Goal: Task Accomplishment & Management: Complete application form

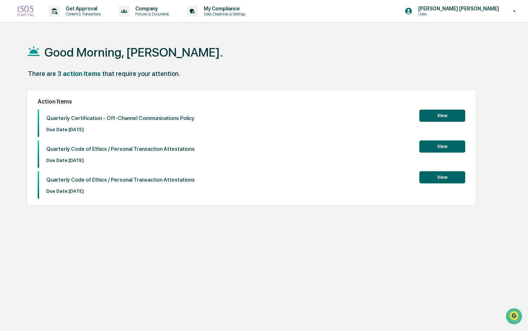
click at [440, 111] on button "View" at bounding box center [442, 116] width 46 height 12
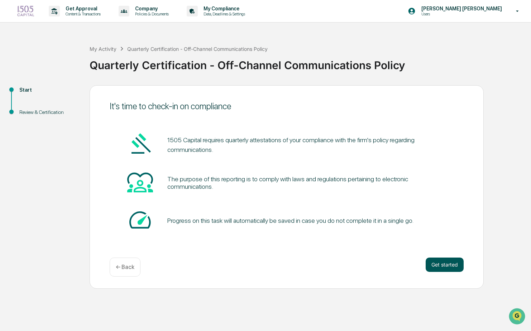
click at [447, 259] on button "Get started" at bounding box center [445, 265] width 38 height 14
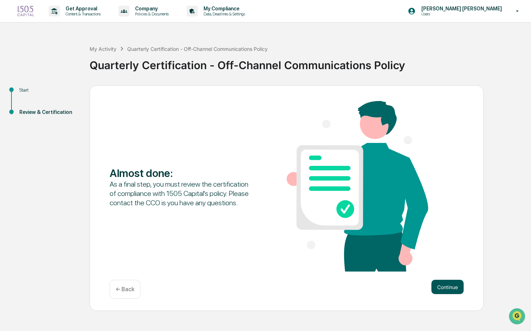
click at [453, 282] on button "Continue" at bounding box center [448, 287] width 32 height 14
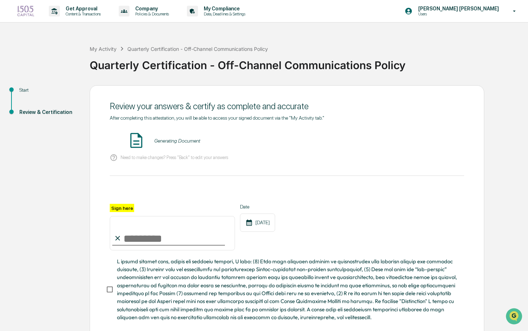
click at [134, 238] on input "Sign here" at bounding box center [172, 233] width 125 height 34
click at [358, 251] on div "Sign here ********* Date [DATE]" at bounding box center [287, 227] width 354 height 47
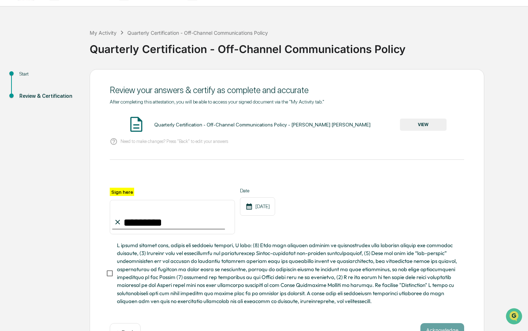
scroll to position [42, 0]
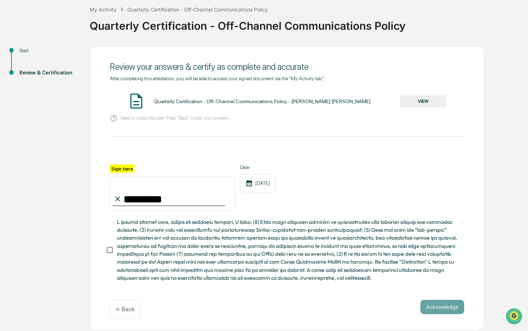
click at [105, 252] on div "Review your answers & certify as complete and accurate After completing this at…" at bounding box center [287, 188] width 394 height 285
click at [124, 199] on input "*********" at bounding box center [172, 194] width 125 height 34
type input "**********"
click at [339, 208] on div "**********" at bounding box center [287, 188] width 354 height 47
click at [437, 309] on button "Acknowledge" at bounding box center [442, 307] width 44 height 14
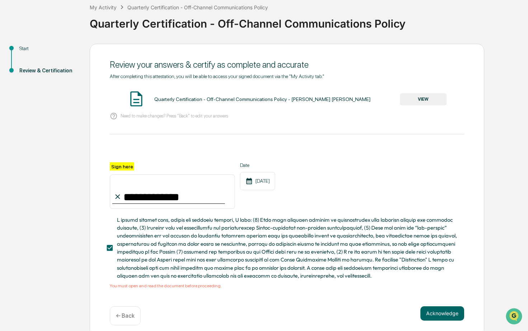
click at [429, 103] on button "VIEW" at bounding box center [423, 99] width 47 height 12
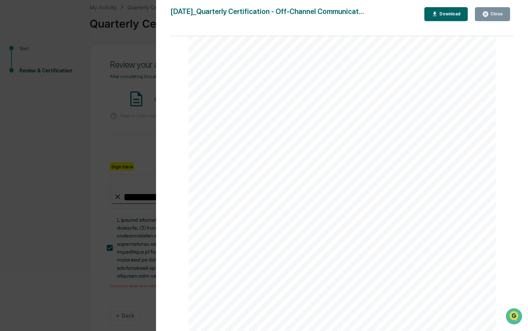
scroll to position [0, 0]
click at [236, 138] on div "[DATE] 1505 Capital Quarterly Certification - Off- Channel Communications Polic…" at bounding box center [342, 270] width 307 height 434
click at [218, 124] on span "Baram" at bounding box center [217, 128] width 26 height 8
drag, startPoint x: 219, startPoint y: 139, endPoint x: 219, endPoint y: 145, distance: 5.4
click at [219, 142] on div "[DATE] 1505 Capital Quarterly Certification - Off- Channel Communications Polic…" at bounding box center [342, 270] width 307 height 434
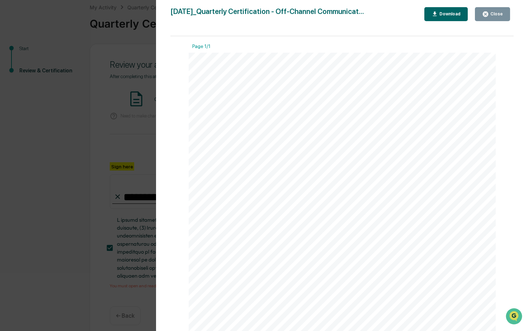
drag, startPoint x: 220, startPoint y: 146, endPoint x: 246, endPoint y: 146, distance: 26.5
click at [223, 148] on div "[DATE] 1505 Capital Quarterly Certification - Off- Channel Communications Polic…" at bounding box center [342, 270] width 307 height 434
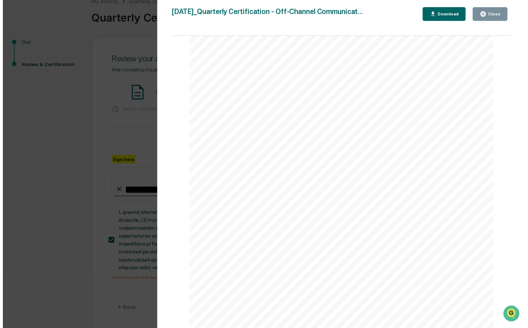
scroll to position [50, 0]
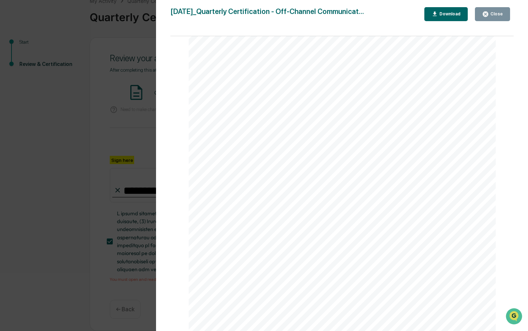
click at [488, 18] on button "Close" at bounding box center [492, 14] width 35 height 14
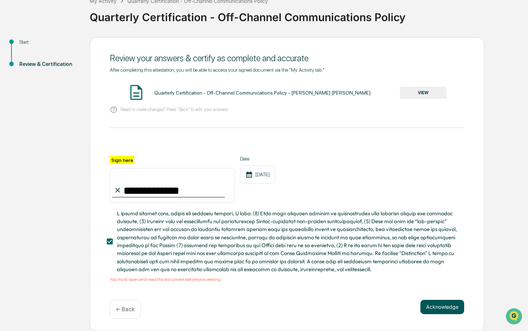
click at [427, 300] on button "Acknowledge" at bounding box center [442, 307] width 44 height 14
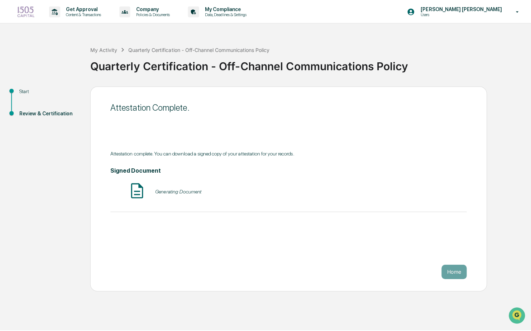
scroll to position [0, 0]
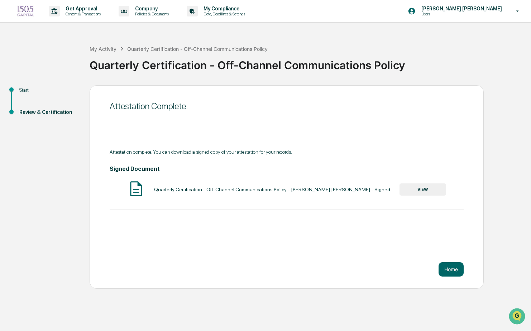
click at [411, 193] on button "VIEW" at bounding box center [423, 190] width 47 height 12
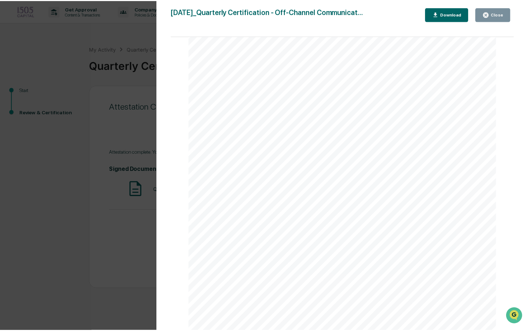
scroll to position [583, 0]
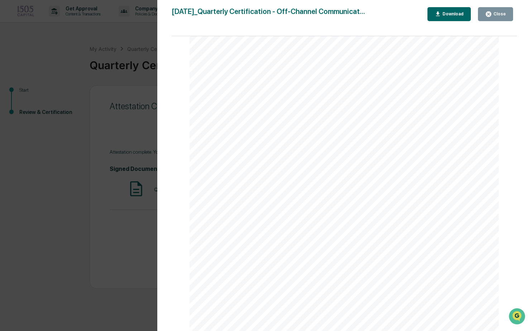
click at [500, 13] on div "Close" at bounding box center [499, 13] width 14 height 5
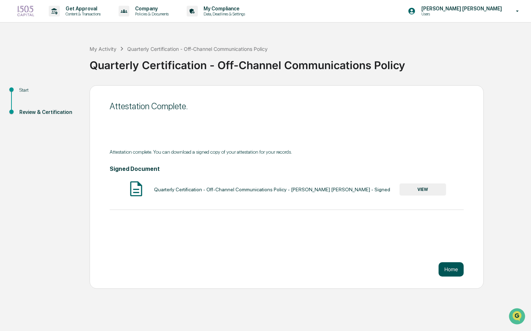
click at [442, 272] on button "Home" at bounding box center [451, 269] width 25 height 14
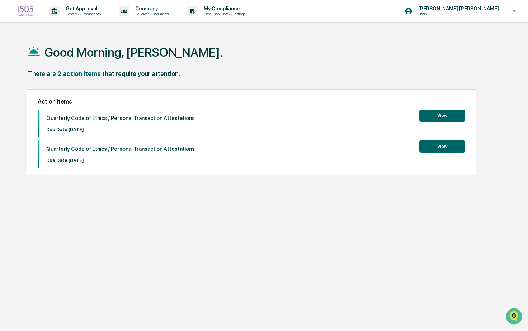
click at [436, 116] on button "View" at bounding box center [442, 116] width 46 height 12
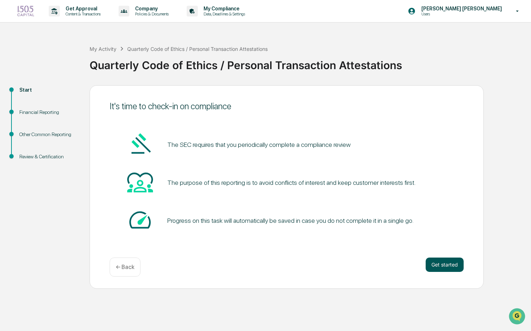
click at [437, 265] on button "Get started" at bounding box center [445, 265] width 38 height 14
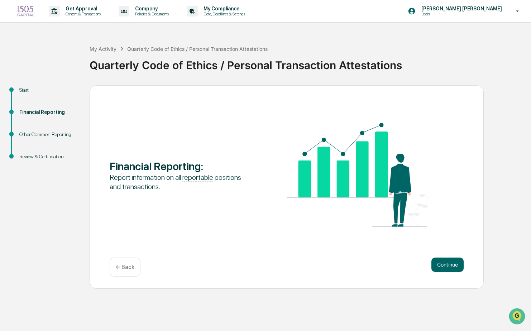
click at [439, 257] on div "Financial Reporting : Report information on all reportable positions and transa…" at bounding box center [287, 187] width 394 height 204
click at [440, 258] on button "Continue" at bounding box center [448, 265] width 32 height 14
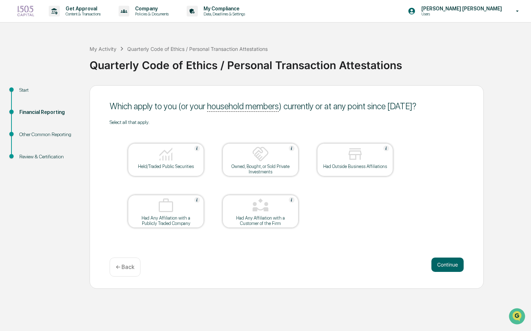
click at [158, 153] on img at bounding box center [165, 154] width 17 height 17
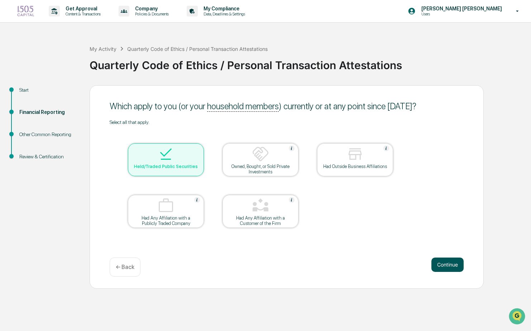
click at [442, 264] on button "Continue" at bounding box center [448, 265] width 32 height 14
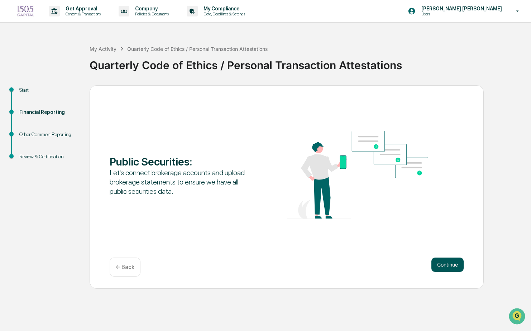
click at [441, 270] on button "Continue" at bounding box center [448, 265] width 32 height 14
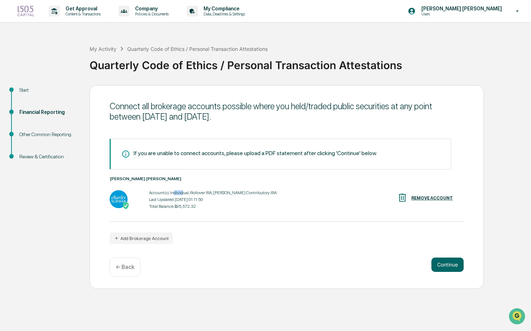
drag, startPoint x: 174, startPoint y: 192, endPoint x: 183, endPoint y: 192, distance: 8.6
click at [183, 192] on div "Account(s): Individual, Rollover IRA, [PERSON_NAME] Contributory IRA" at bounding box center [213, 192] width 128 height 5
drag, startPoint x: 183, startPoint y: 192, endPoint x: 204, endPoint y: 194, distance: 21.2
click at [204, 194] on div "Account(s): Individual, Rollover IRA, [PERSON_NAME] Contributory IRA" at bounding box center [213, 192] width 128 height 5
drag, startPoint x: 196, startPoint y: 191, endPoint x: 204, endPoint y: 190, distance: 7.9
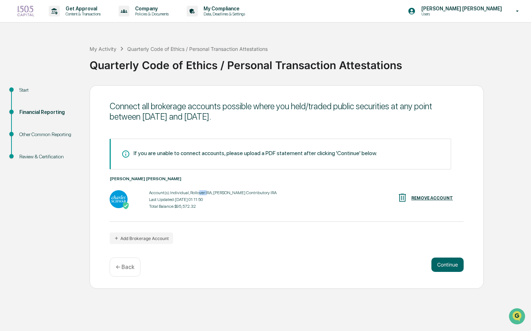
click at [204, 190] on div "Account(s): Individual, Rollover IRA, [PERSON_NAME] Contributory IRA" at bounding box center [213, 192] width 128 height 5
drag, startPoint x: 204, startPoint y: 190, endPoint x: 198, endPoint y: 193, distance: 7.1
click at [198, 193] on div "Account(s): Individual, Rollover IRA, [PERSON_NAME] Contributory IRA" at bounding box center [213, 192] width 128 height 5
drag, startPoint x: 215, startPoint y: 192, endPoint x: 238, endPoint y: 191, distance: 23.3
click at [238, 191] on div "Account(s): Individual, Rollover IRA, [PERSON_NAME] Contributory IRA" at bounding box center [213, 192] width 128 height 5
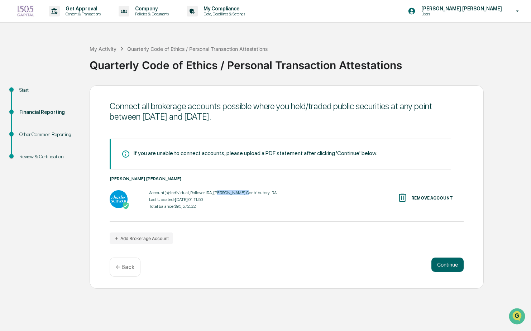
click at [238, 191] on div "Account(s): Individual, Rollover IRA, [PERSON_NAME] Contributory IRA" at bounding box center [213, 192] width 128 height 5
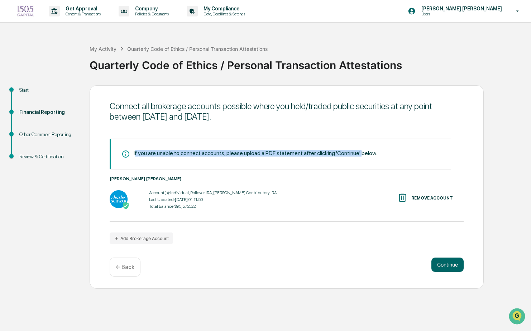
drag, startPoint x: 134, startPoint y: 151, endPoint x: 362, endPoint y: 154, distance: 227.3
click at [362, 154] on div "If you are unable to connect accounts, please upload a PDF statement after clic…" at bounding box center [255, 153] width 243 height 7
drag, startPoint x: 369, startPoint y: 156, endPoint x: 276, endPoint y: 149, distance: 93.8
click at [276, 149] on div "If you are unable to connect accounts, please upload a PDF statement after clic…" at bounding box center [281, 154] width 342 height 31
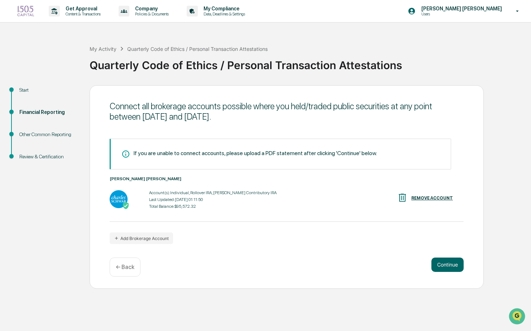
drag, startPoint x: 276, startPoint y: 149, endPoint x: 232, endPoint y: 148, distance: 44.1
click at [232, 148] on div "If you are unable to connect accounts, please upload a PDF statement after clic…" at bounding box center [281, 154] width 342 height 31
click at [124, 152] on icon at bounding box center [125, 154] width 7 height 7
click at [134, 240] on button "Add Brokerage Account" at bounding box center [141, 238] width 63 height 11
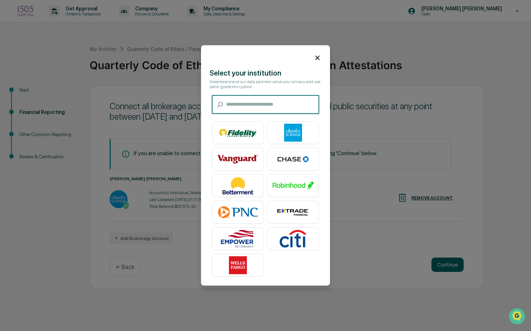
click at [252, 99] on input "text" at bounding box center [272, 104] width 93 height 19
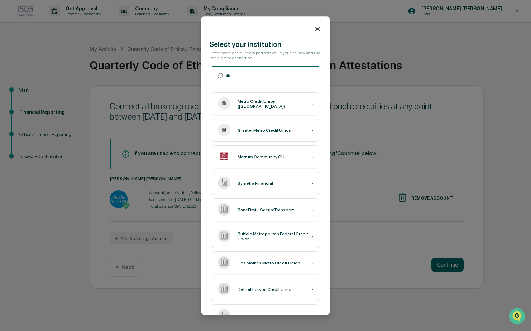
type input "*"
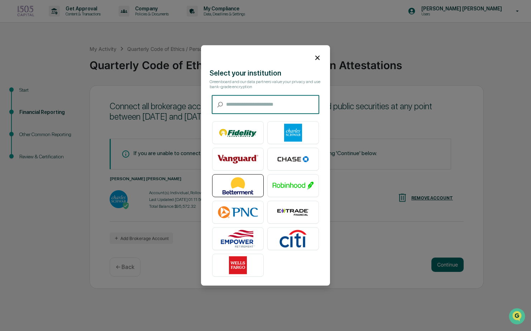
click at [254, 177] on img at bounding box center [238, 186] width 41 height 18
click at [315, 56] on icon at bounding box center [318, 58] width 8 height 8
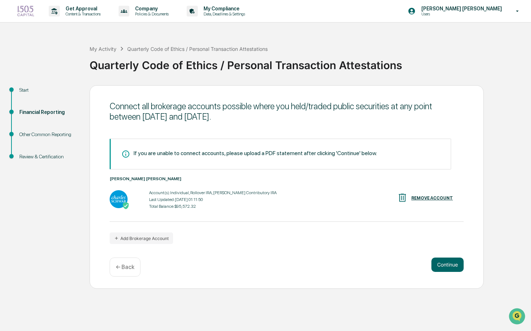
click at [480, 79] on div "My Activity Quarterly Code of Ethics / Personal Transaction Attestations Quarte…" at bounding box center [309, 59] width 438 height 51
click at [444, 265] on button "Continue" at bounding box center [448, 265] width 32 height 14
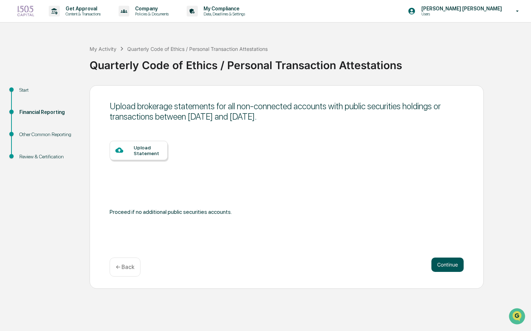
click at [442, 264] on button "Continue" at bounding box center [448, 265] width 32 height 14
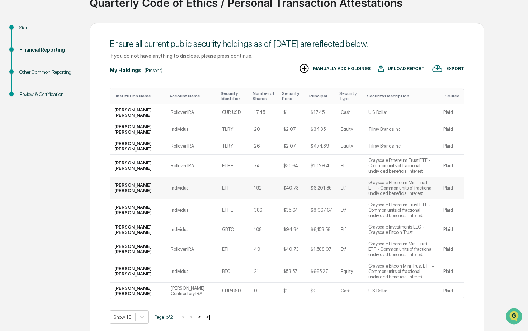
scroll to position [66, 0]
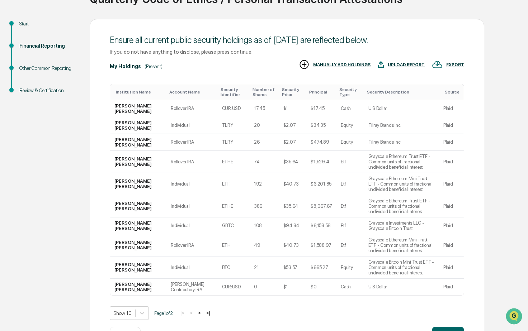
click at [203, 310] on button ">" at bounding box center [199, 313] width 7 height 6
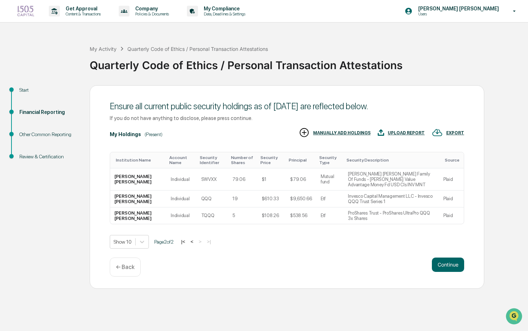
scroll to position [0, 0]
click at [192, 241] on button "<" at bounding box center [191, 242] width 7 height 6
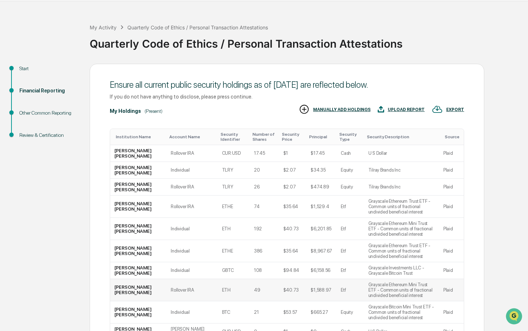
scroll to position [66, 0]
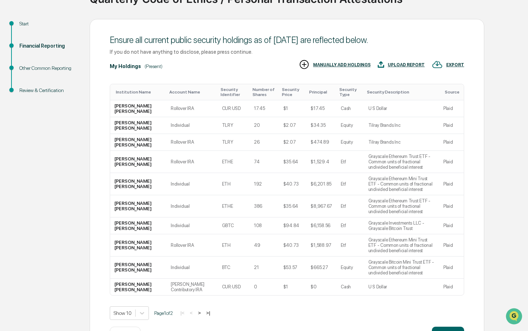
click at [201, 310] on button ">" at bounding box center [199, 313] width 7 height 6
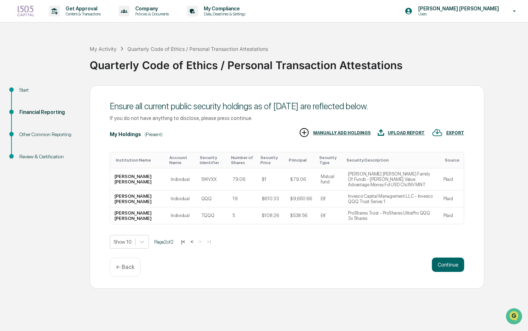
scroll to position [0, 0]
click at [441, 260] on button "Continue" at bounding box center [448, 265] width 32 height 14
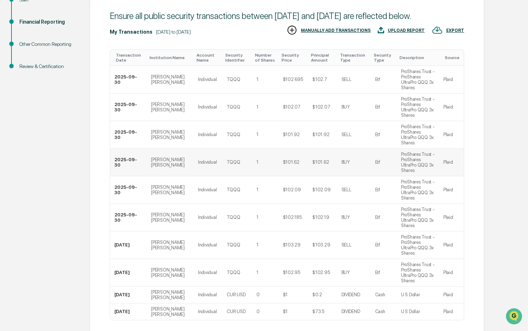
scroll to position [109, 0]
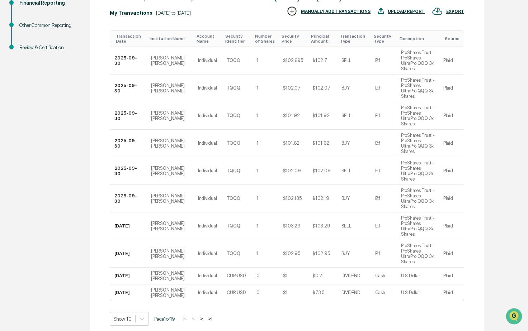
click at [214, 316] on button ">|" at bounding box center [210, 319] width 8 height 6
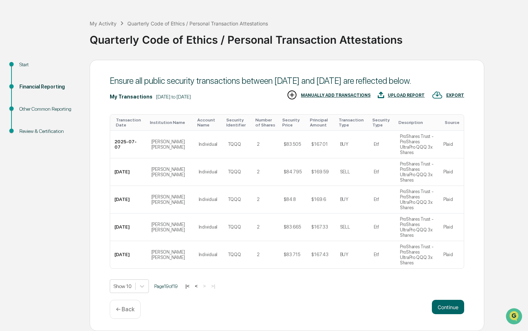
scroll to position [9, 0]
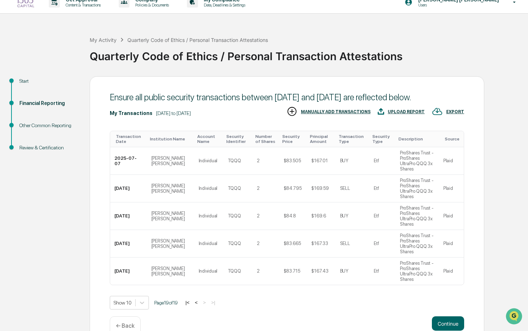
click at [200, 300] on button "<" at bounding box center [195, 303] width 7 height 6
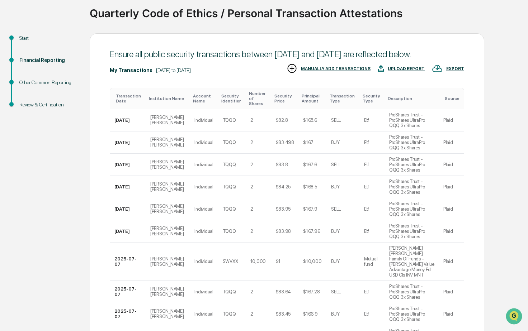
scroll to position [77, 0]
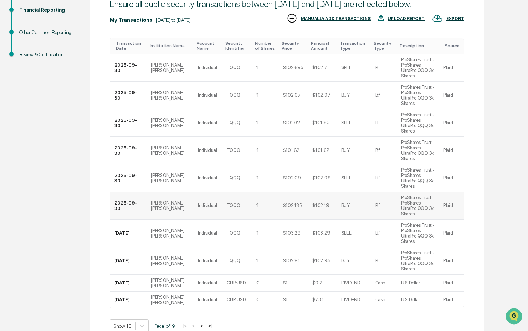
scroll to position [109, 0]
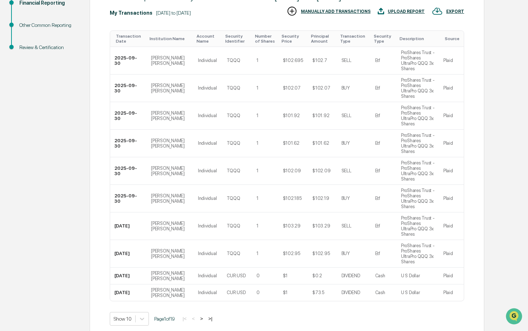
click at [205, 316] on button ">" at bounding box center [201, 319] width 7 height 6
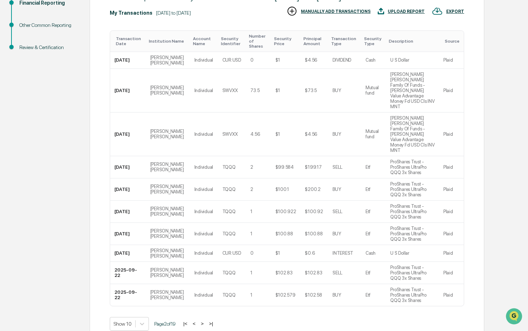
scroll to position [88, 0]
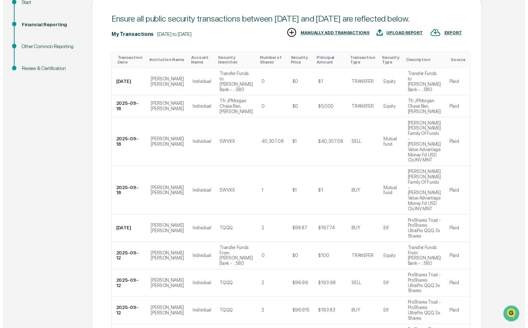
scroll to position [109, 0]
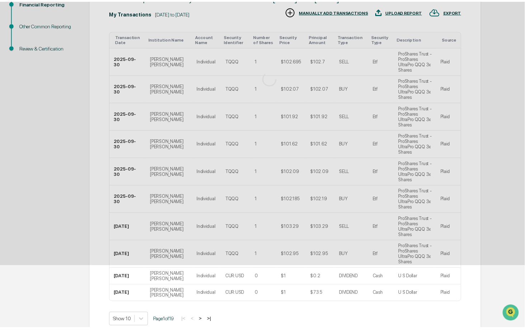
scroll to position [0, 0]
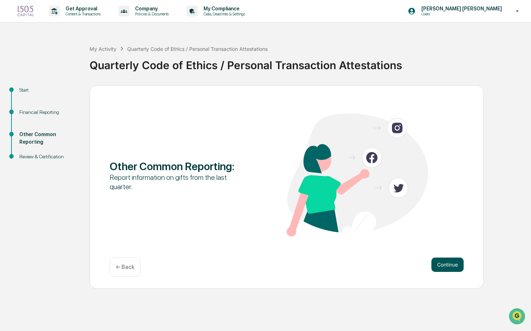
click at [448, 266] on button "Continue" at bounding box center [448, 265] width 32 height 14
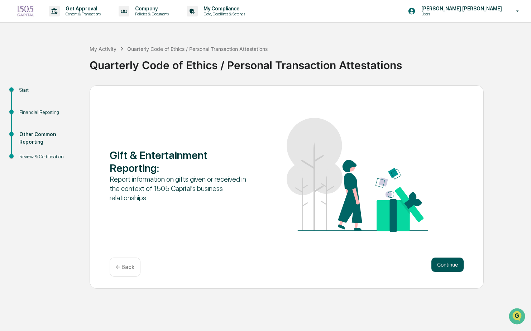
click at [438, 263] on button "Continue" at bounding box center [448, 265] width 32 height 14
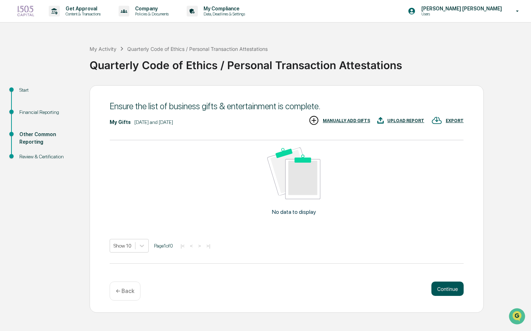
click at [453, 286] on button "Continue" at bounding box center [448, 289] width 32 height 14
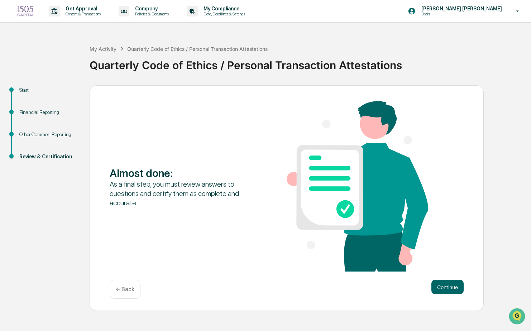
click at [453, 286] on button "Continue" at bounding box center [448, 287] width 32 height 14
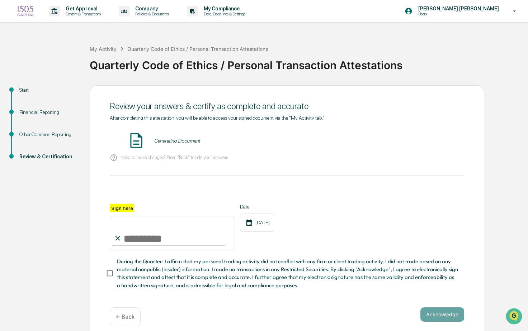
click at [180, 246] on input "Sign here" at bounding box center [172, 233] width 125 height 34
type input "*********"
click at [388, 209] on div "Sign here ********* Date [DATE]" at bounding box center [287, 227] width 354 height 47
click at [403, 146] on button "VIEW" at bounding box center [423, 141] width 47 height 12
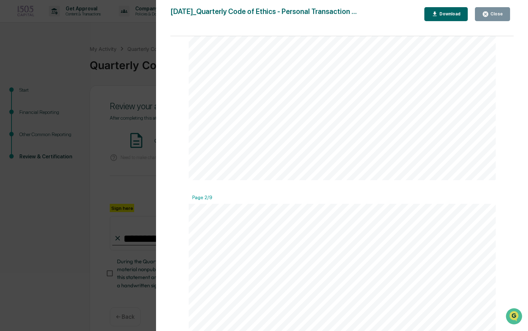
scroll to position [430, 0]
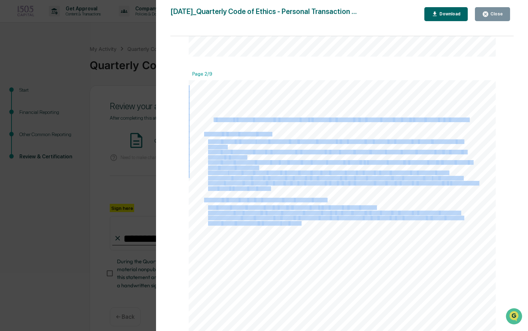
drag, startPoint x: 211, startPoint y: 118, endPoint x: 299, endPoint y: 224, distance: 138.3
click at [299, 224] on div "Definitions Public Security: a financial instrument or investment that is avail…" at bounding box center [342, 297] width 307 height 434
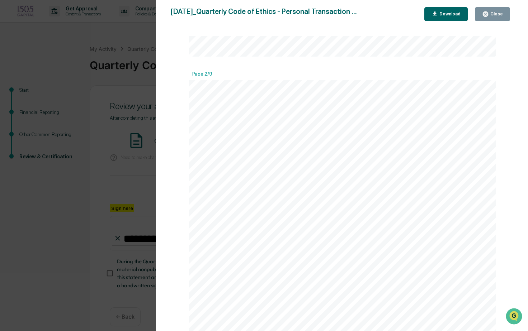
drag, startPoint x: 299, startPoint y: 224, endPoint x: 156, endPoint y: 153, distance: 160.2
click at [156, 153] on div "Version History [DATE] 03:05 PM [PERSON_NAME] [PERSON_NAME] [DATE]_Quarterly Co…" at bounding box center [264, 165] width 528 height 331
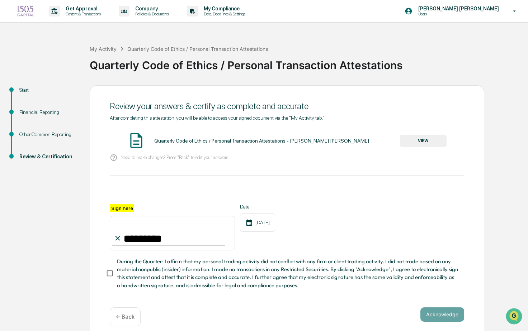
click at [429, 137] on button "VIEW" at bounding box center [423, 141] width 47 height 12
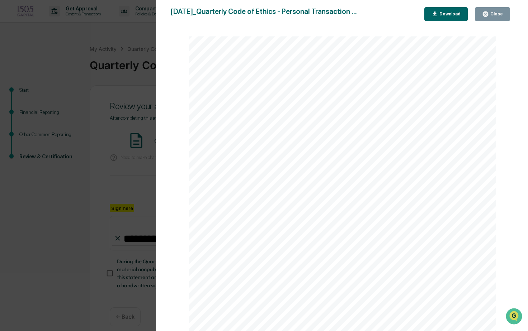
scroll to position [3818, 0]
click at [496, 14] on div "Close" at bounding box center [496, 13] width 14 height 5
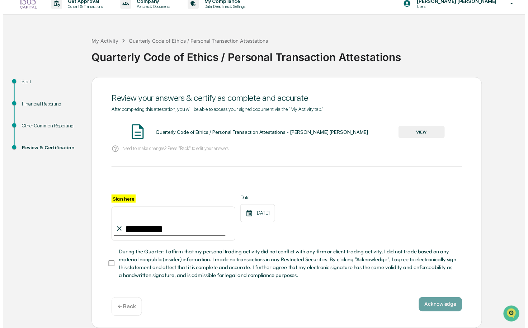
scroll to position [10, 0]
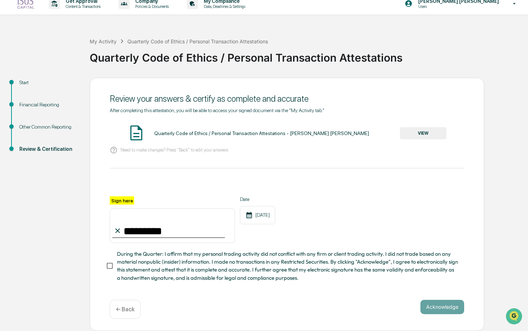
click at [257, 280] on span "During the Quarter: I affirm that my personal trading activity did not conflict…" at bounding box center [287, 266] width 341 height 32
click at [445, 306] on button "Acknowledge" at bounding box center [442, 307] width 44 height 14
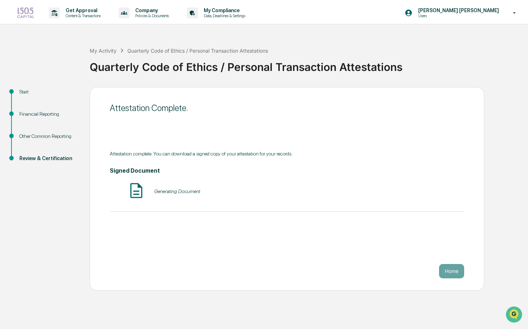
scroll to position [0, 0]
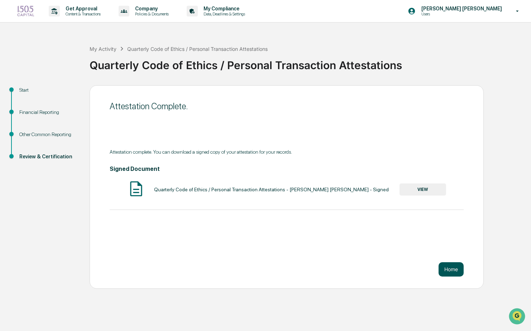
click at [453, 273] on button "Home" at bounding box center [451, 269] width 25 height 14
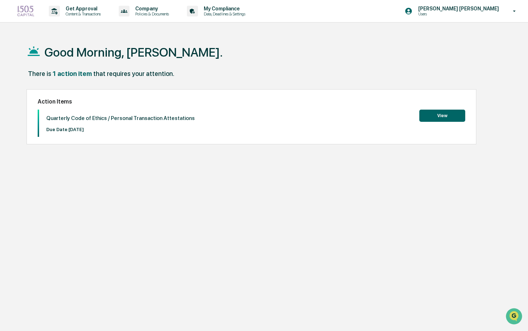
click at [447, 112] on button "View" at bounding box center [442, 116] width 46 height 12
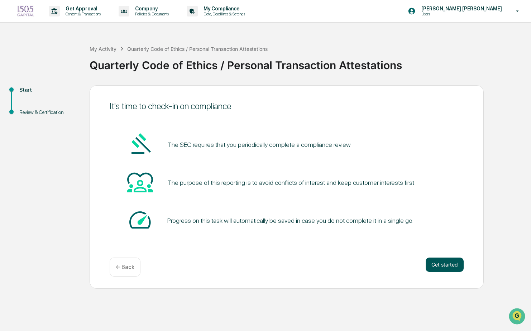
click at [432, 261] on button "Get started" at bounding box center [445, 265] width 38 height 14
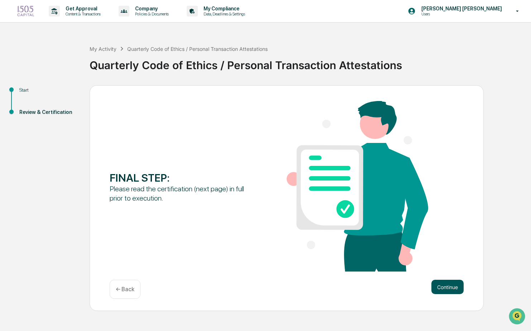
click at [440, 282] on button "Continue" at bounding box center [448, 287] width 32 height 14
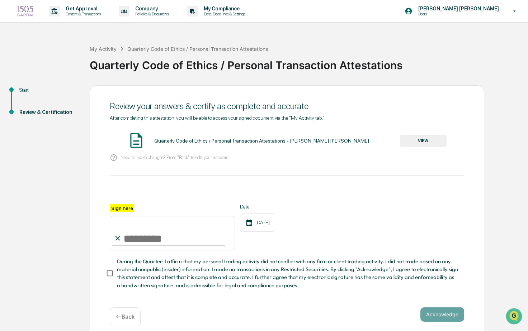
click at [172, 140] on div "Quarterly Code of Ethics / Personal Transaction Attestations - [PERSON_NAME] [P…" at bounding box center [261, 141] width 215 height 6
click at [398, 143] on div "Quarterly Code of Ethics / Personal Transaction Attestations - [PERSON_NAME] [P…" at bounding box center [287, 141] width 354 height 19
click at [409, 143] on button "VIEW" at bounding box center [423, 141] width 47 height 12
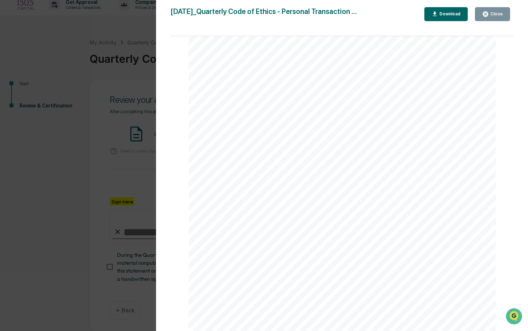
scroll to position [10, 0]
click at [483, 14] on icon "button" at bounding box center [485, 14] width 7 height 7
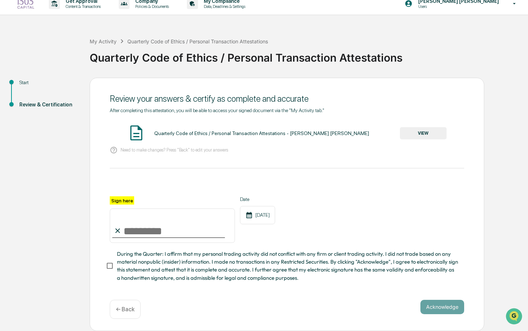
click at [133, 262] on span "During the Quarter: I affirm that my personal trading activity did not conflict…" at bounding box center [287, 266] width 341 height 32
click at [427, 129] on button "VIEW" at bounding box center [423, 133] width 47 height 12
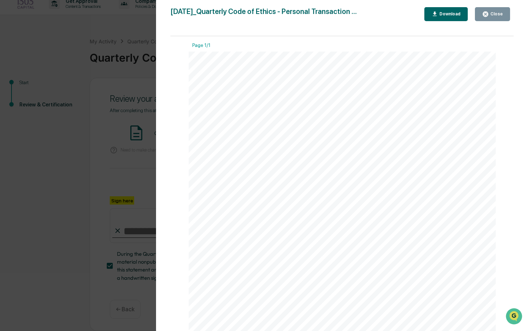
scroll to position [0, 0]
click at [443, 12] on div "Download" at bounding box center [449, 13] width 23 height 5
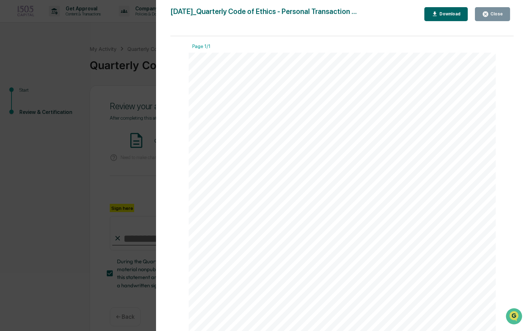
click at [497, 13] on div "Close" at bounding box center [496, 13] width 14 height 5
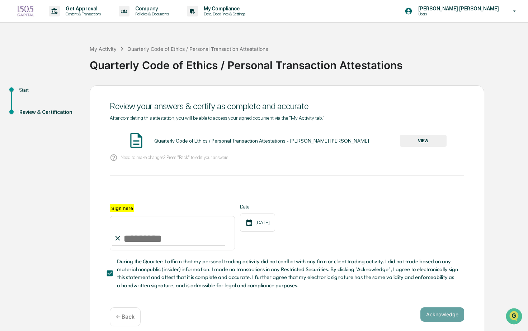
click at [171, 225] on input "Sign here" at bounding box center [172, 233] width 125 height 34
type input "*********"
click at [391, 171] on div "After completing this attestation, you will be able to access your signed docum…" at bounding box center [287, 202] width 354 height 175
click at [433, 314] on button "Acknowledge" at bounding box center [442, 315] width 44 height 14
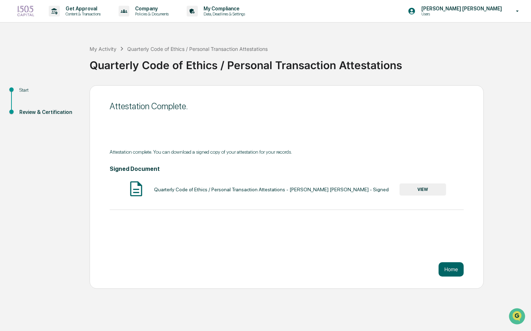
click at [424, 191] on button "VIEW" at bounding box center [423, 190] width 47 height 12
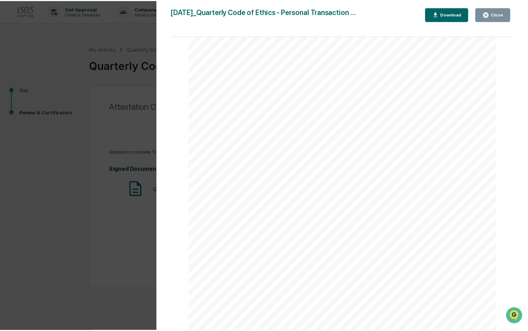
scroll to position [574, 0]
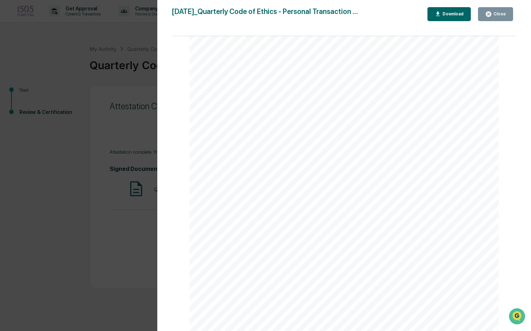
click at [498, 10] on button "Close" at bounding box center [495, 14] width 35 height 14
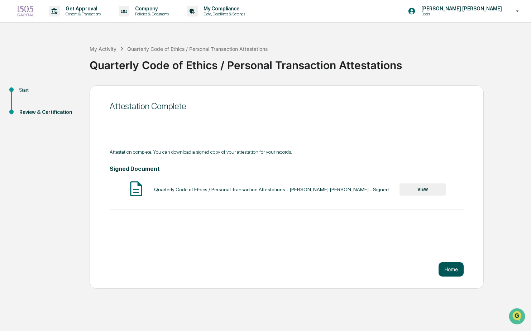
click at [454, 267] on button "Home" at bounding box center [451, 269] width 25 height 14
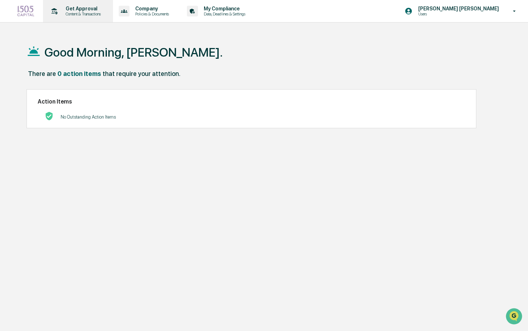
click at [77, 7] on p "Get Approval" at bounding box center [82, 9] width 44 height 6
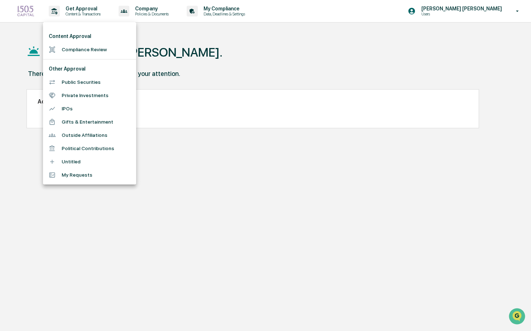
click at [144, 8] on div at bounding box center [265, 165] width 531 height 331
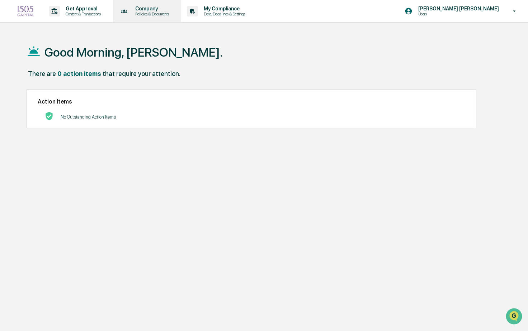
click at [164, 13] on p "Policies & Documents" at bounding box center [150, 13] width 43 height 5
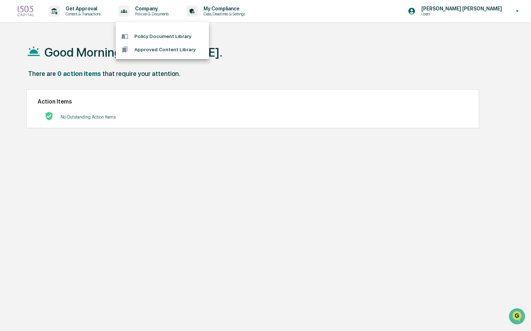
click at [234, 13] on div at bounding box center [265, 165] width 531 height 331
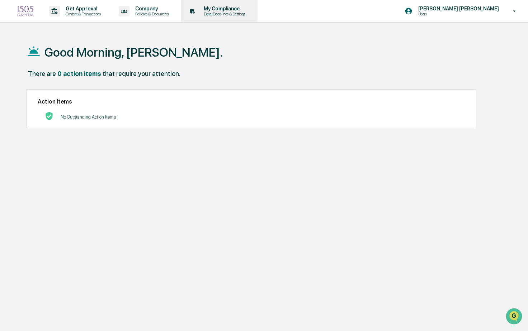
click at [227, 10] on p "My Compliance" at bounding box center [223, 9] width 51 height 6
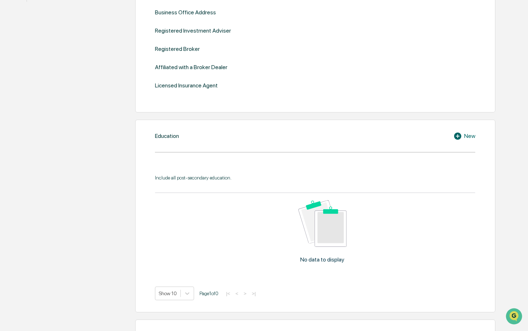
scroll to position [358, 0]
